Goal: Task Accomplishment & Management: Manage account settings

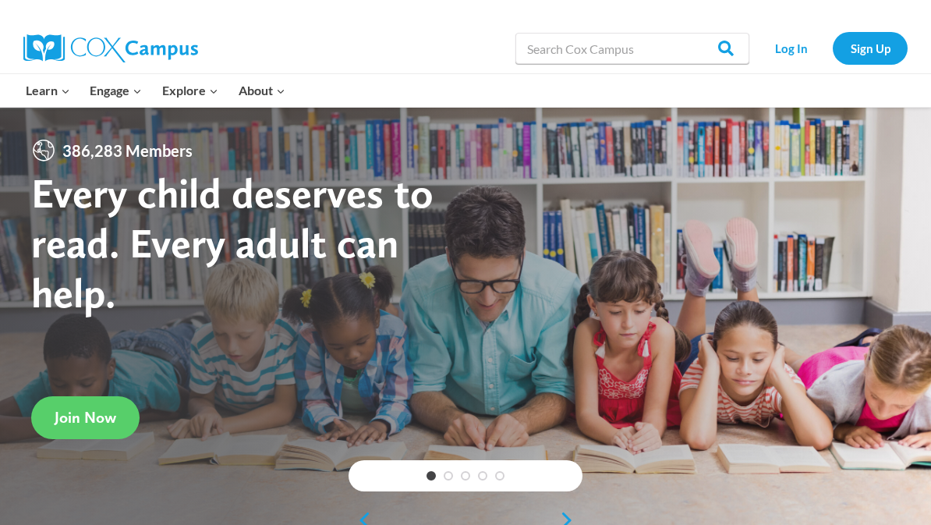
click at [788, 50] on link "Log In" at bounding box center [791, 48] width 68 height 32
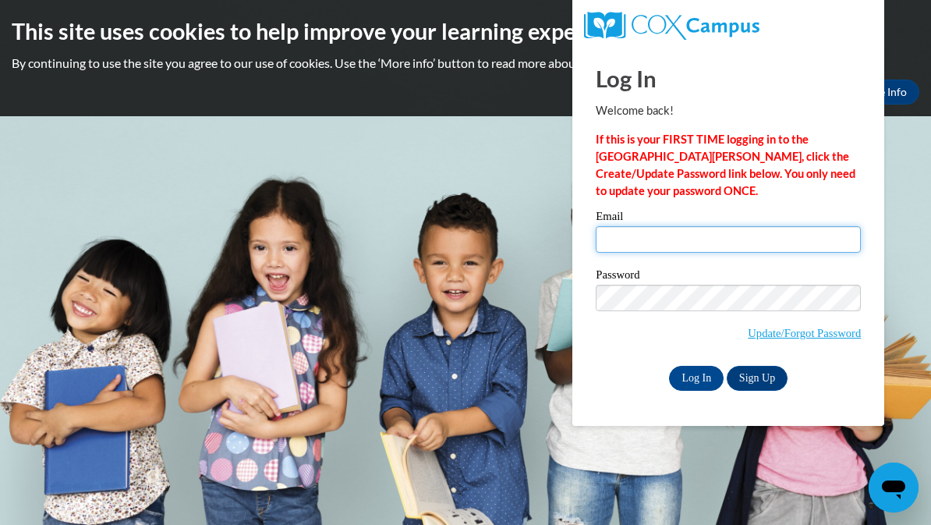
click at [681, 227] on input "Email" at bounding box center [728, 239] width 265 height 27
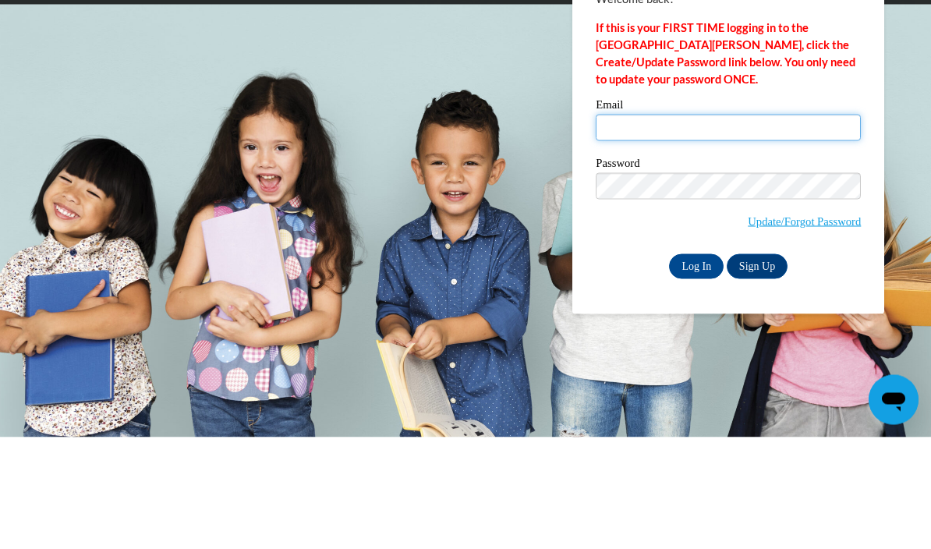
type input "z"
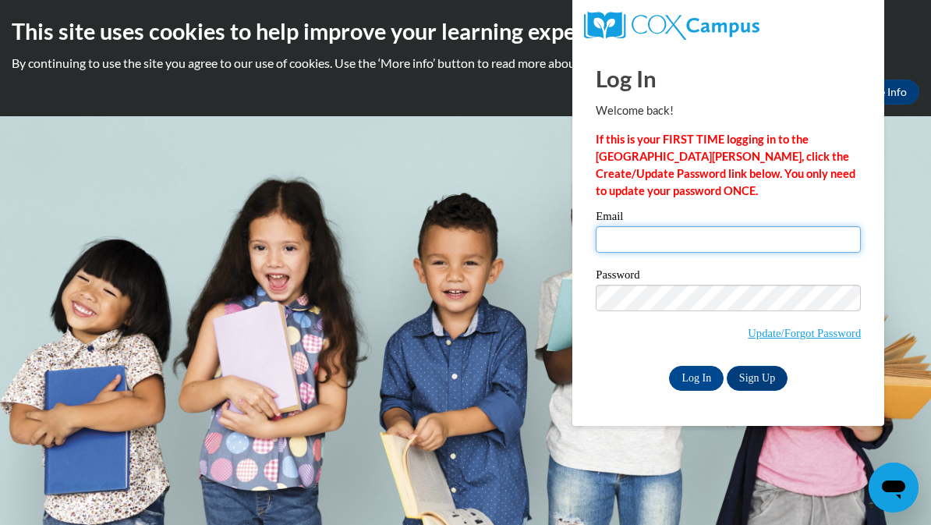
type input "nicnakEvans19@gmail.com"
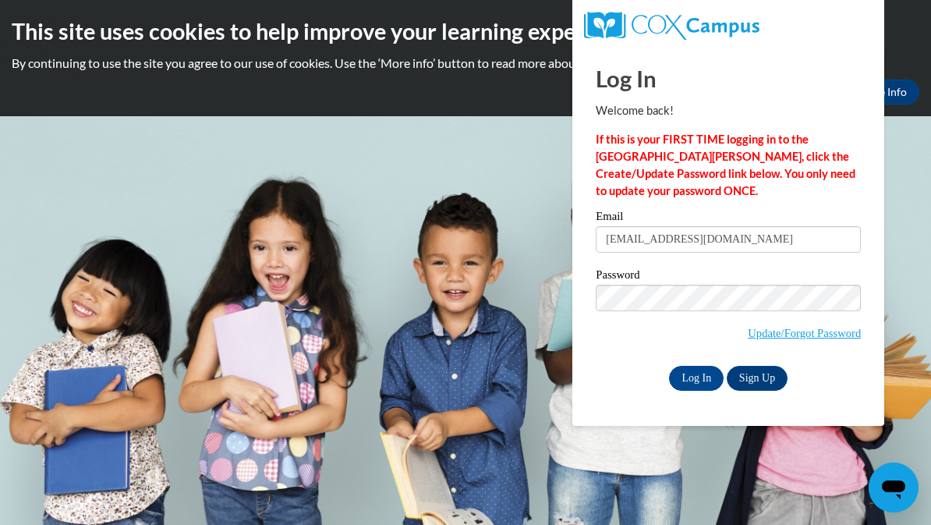
click at [706, 386] on input "Log In" at bounding box center [696, 378] width 55 height 25
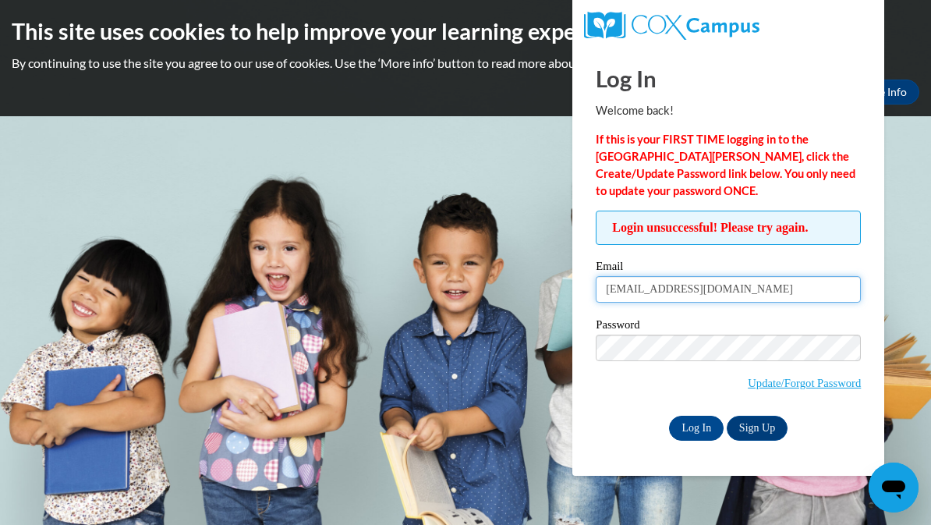
click at [717, 302] on input "nicnakEvans19@gmail.com" at bounding box center [728, 289] width 265 height 27
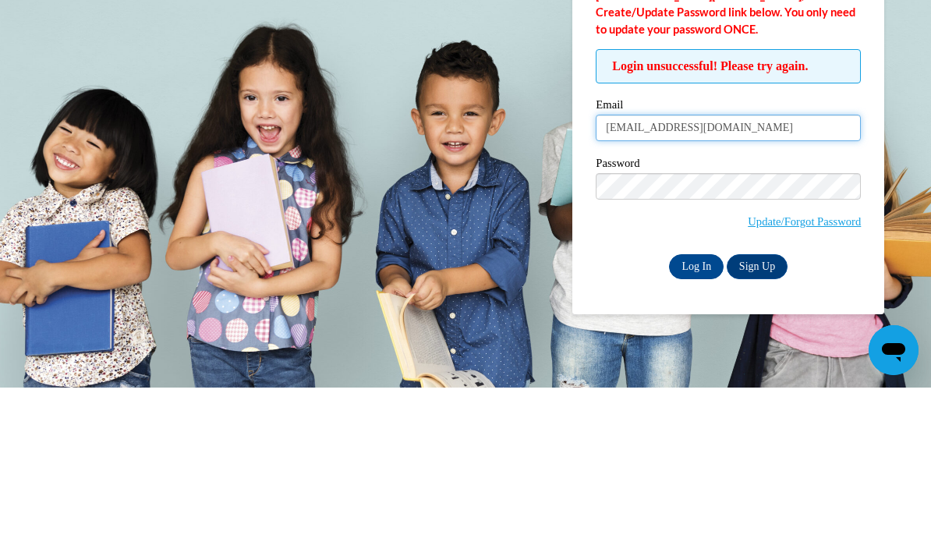
type input "nicnakevans19@gmail.com"
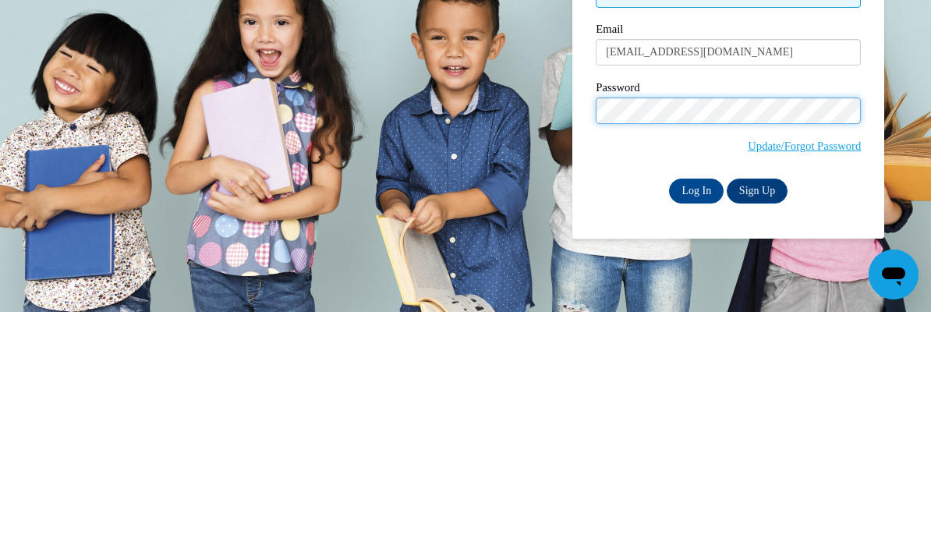
click at [696, 416] on input "Log In" at bounding box center [696, 428] width 55 height 25
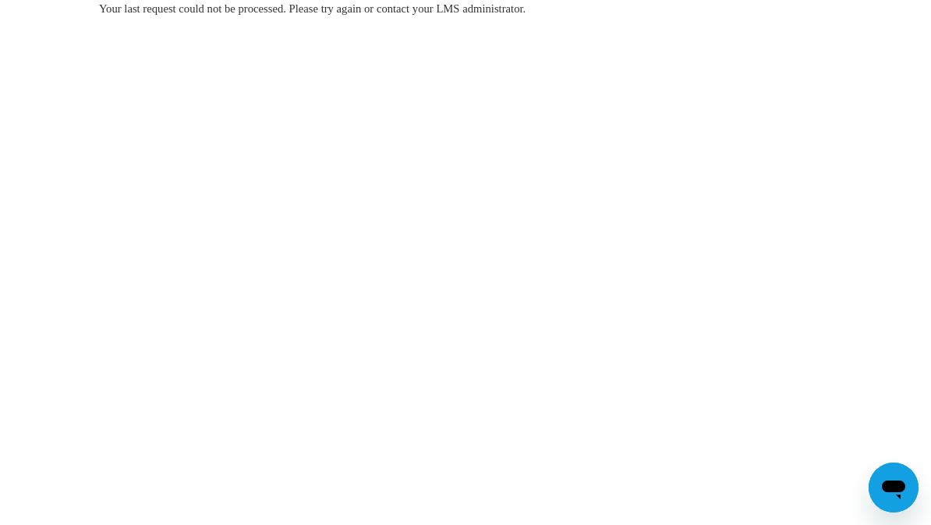
click at [756, 434] on body "Your last request could not be processed. Please try again or contact your LMS …" at bounding box center [465, 262] width 931 height 525
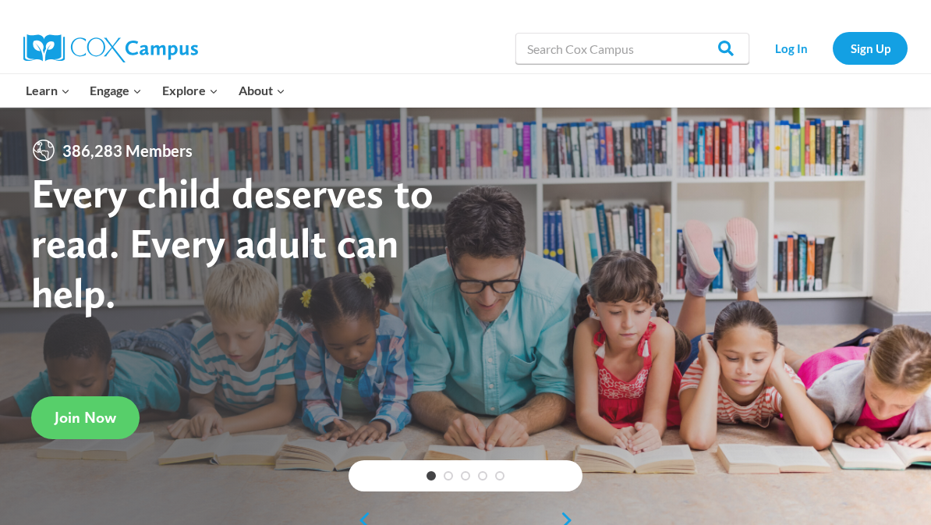
click at [799, 43] on link "Log In" at bounding box center [791, 48] width 68 height 32
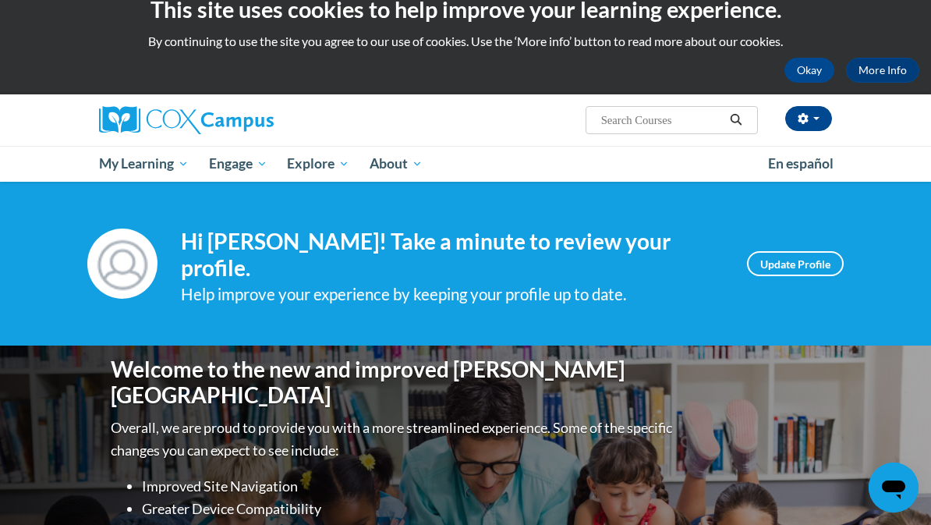
scroll to position [21, 0]
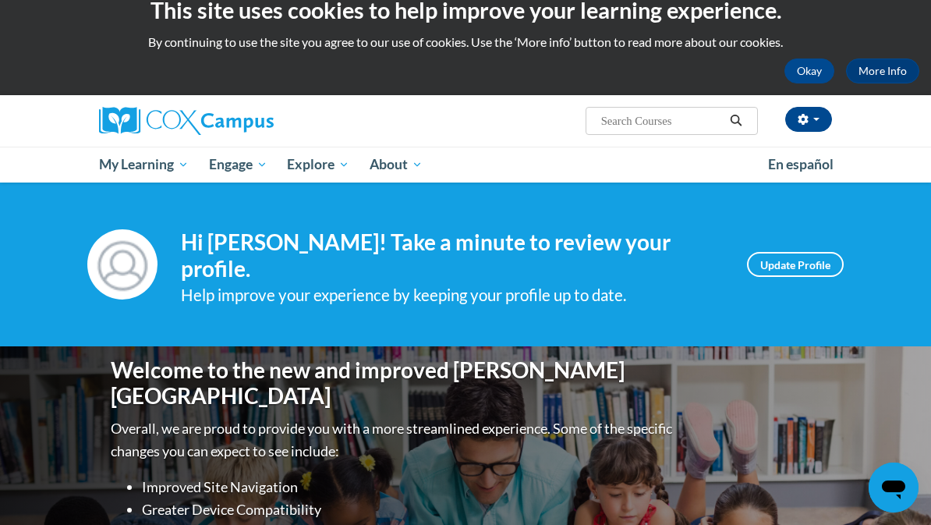
click at [0, 0] on link "My Course Progress" at bounding box center [0, 0] width 0 height 0
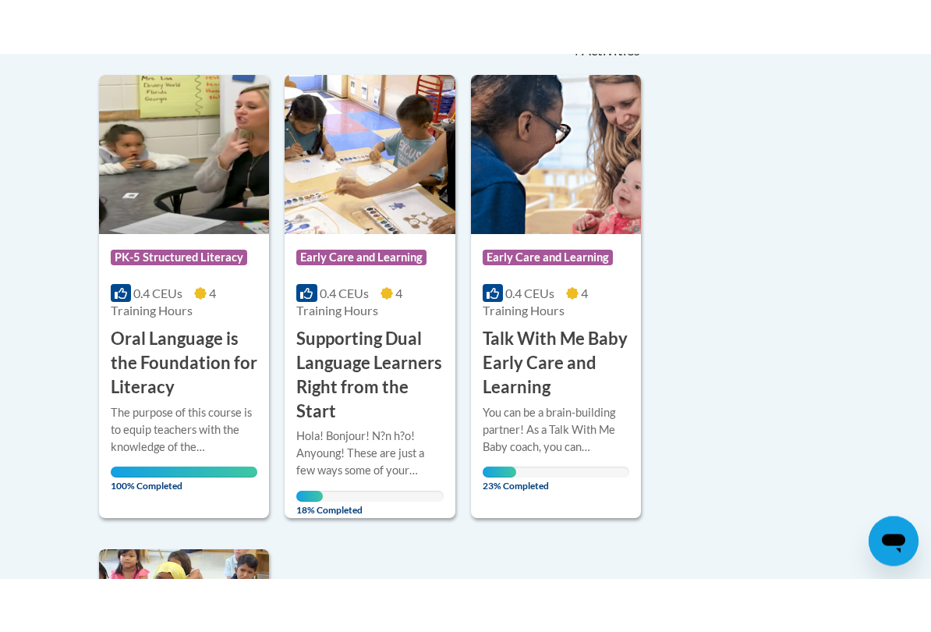
scroll to position [379, 0]
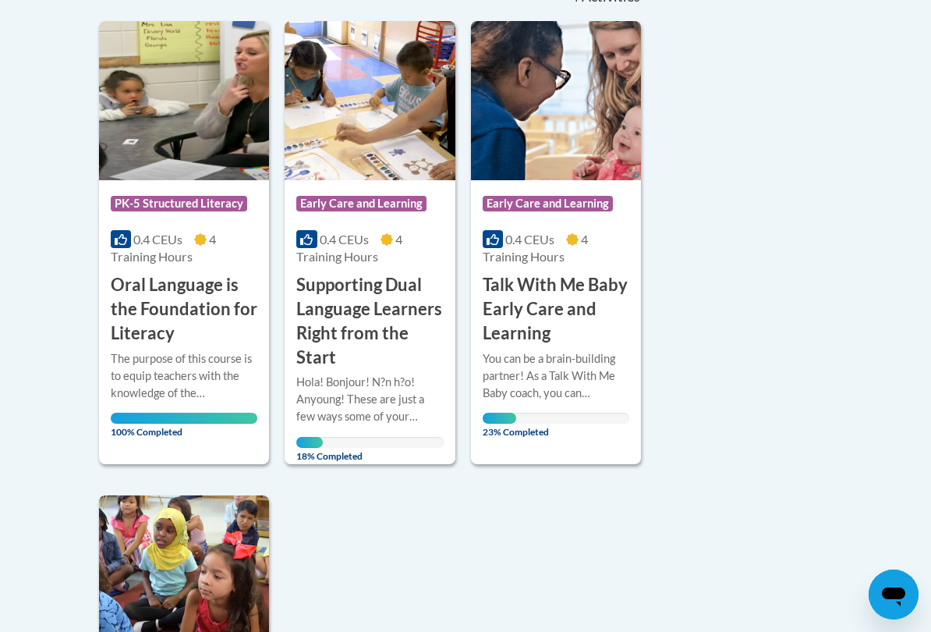
click at [586, 289] on h3 "Talk With Me Baby Early Care and Learning" at bounding box center [556, 309] width 147 height 72
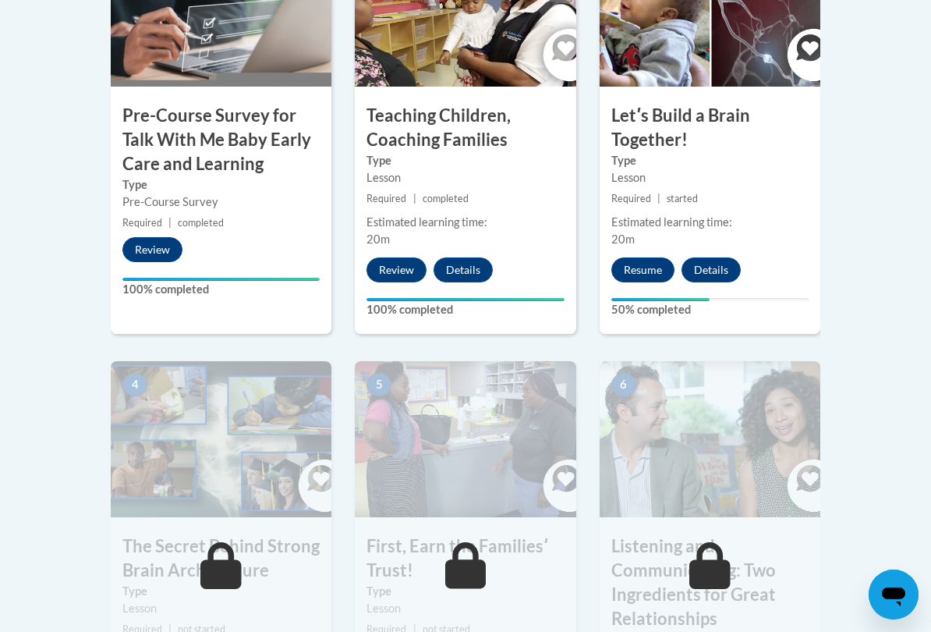
scroll to position [646, 0]
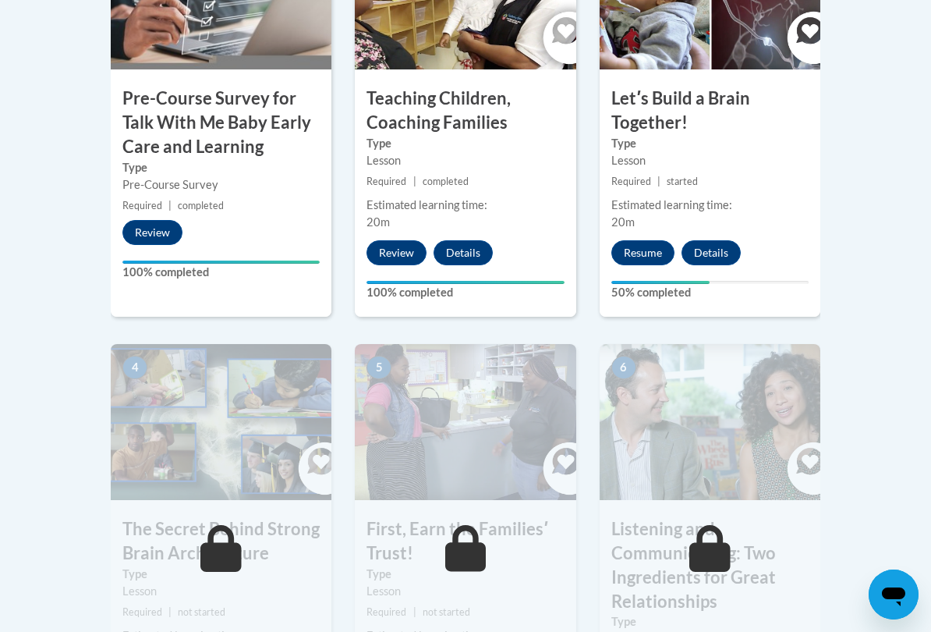
click at [634, 256] on button "Resume" at bounding box center [642, 252] width 63 height 25
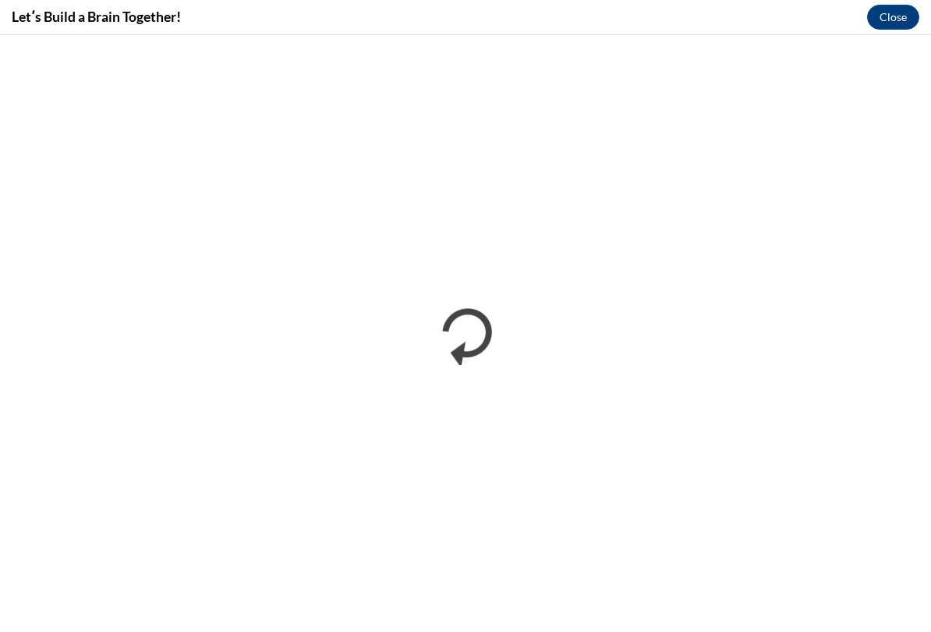
scroll to position [0, 0]
